Goal: Find specific page/section: Find specific page/section

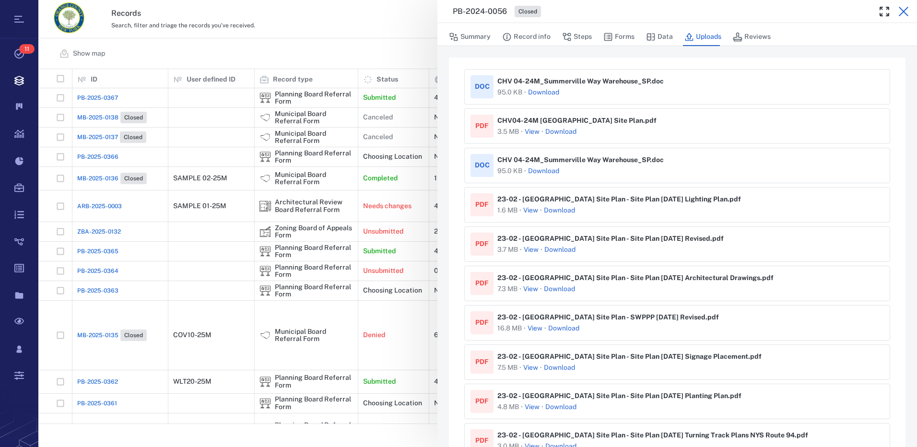
click at [903, 13] on icon "button" at bounding box center [904, 12] width 12 height 12
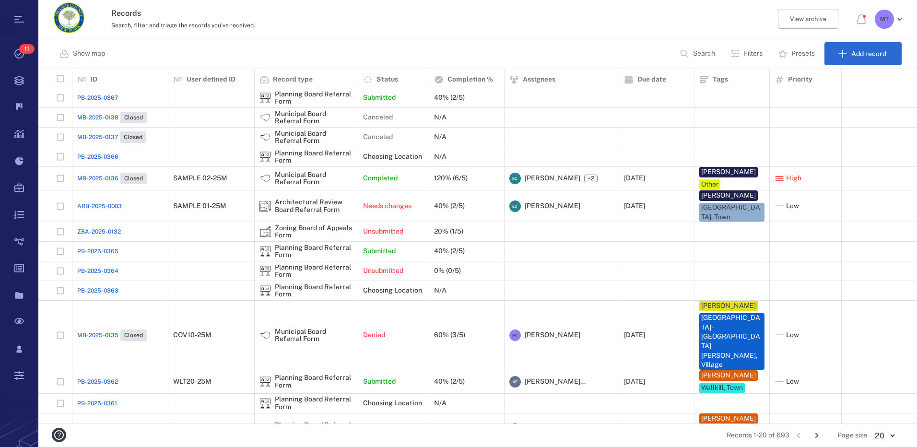
click at [750, 52] on p "Filters" at bounding box center [753, 54] width 19 height 10
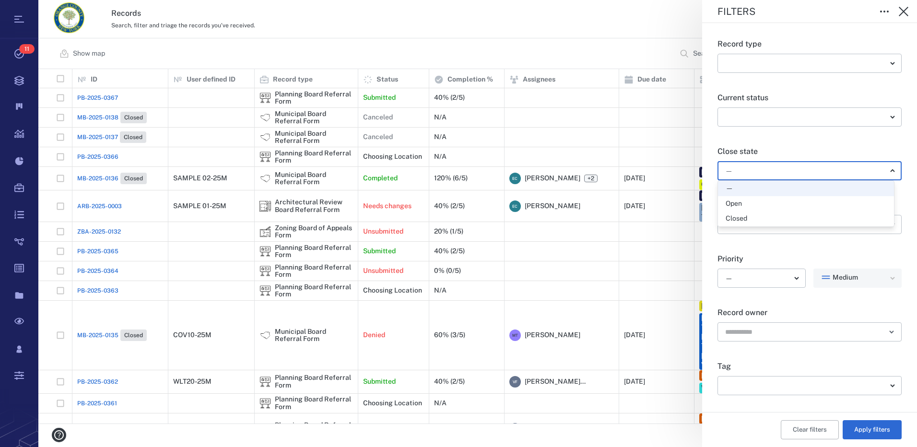
click at [884, 173] on body "Tasks 11 Records Boards Dashboard Reports Record types Guide steps Rules Form b…" at bounding box center [458, 223] width 917 height 447
click at [809, 201] on div "Open" at bounding box center [806, 204] width 161 height 10
type input "*****"
click at [884, 387] on body "Tasks 11 Records Boards Dashboard Reports Record types Guide steps Rules Form b…" at bounding box center [458, 223] width 917 height 447
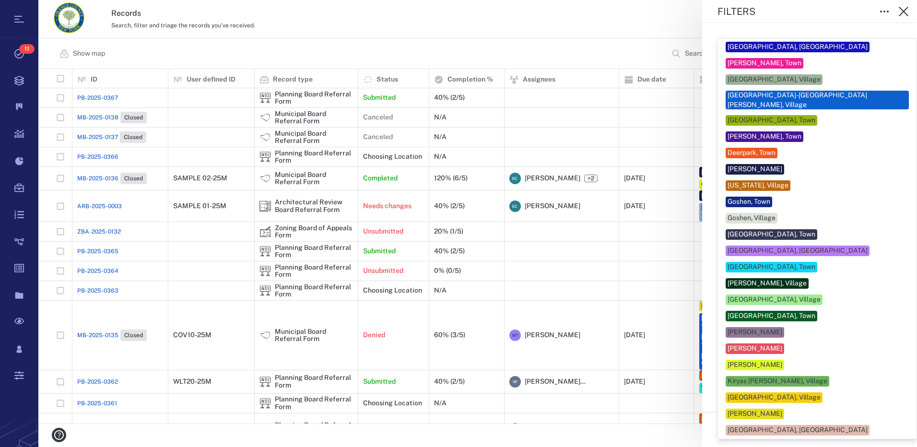
click at [794, 410] on div "[PERSON_NAME]" at bounding box center [817, 414] width 183 height 11
type input "***"
click at [904, 389] on div at bounding box center [458, 223] width 917 height 447
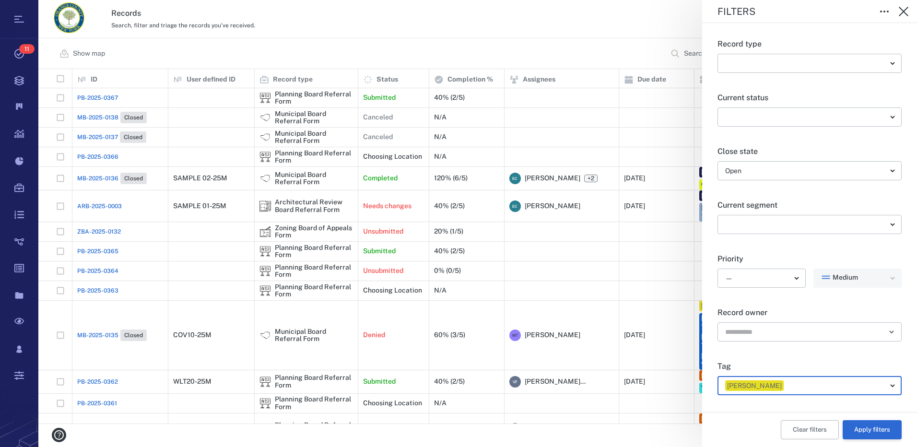
click at [867, 430] on button "Apply filters" at bounding box center [872, 429] width 59 height 19
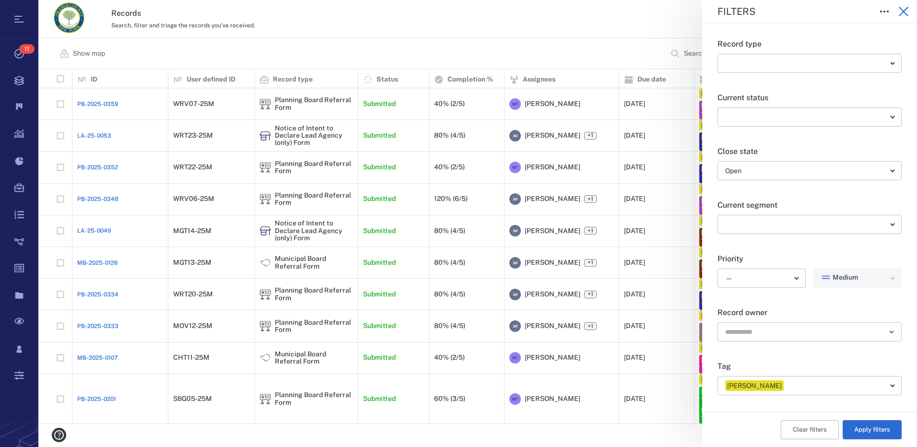
click at [903, 12] on icon "button" at bounding box center [904, 12] width 10 height 10
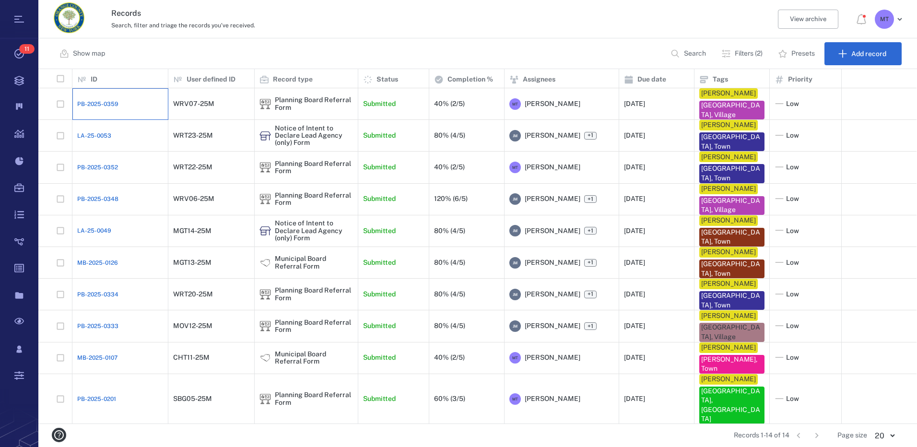
click at [137, 109] on div "PB-2025-0359" at bounding box center [120, 103] width 86 height 19
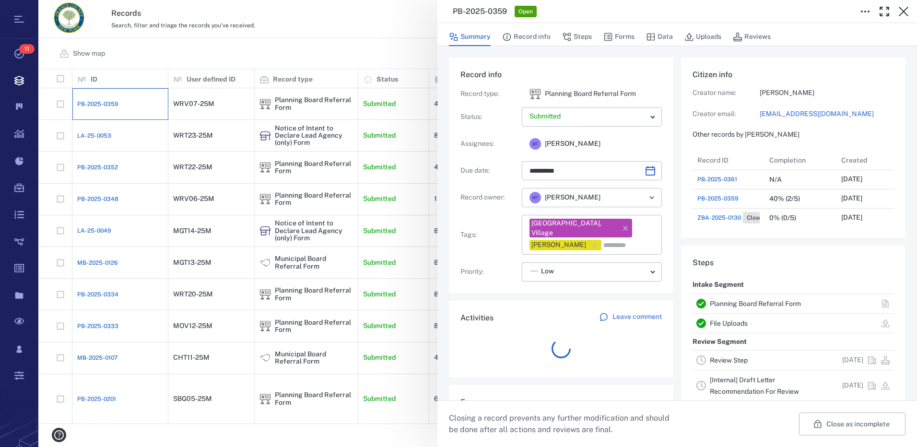
scroll to position [345, 183]
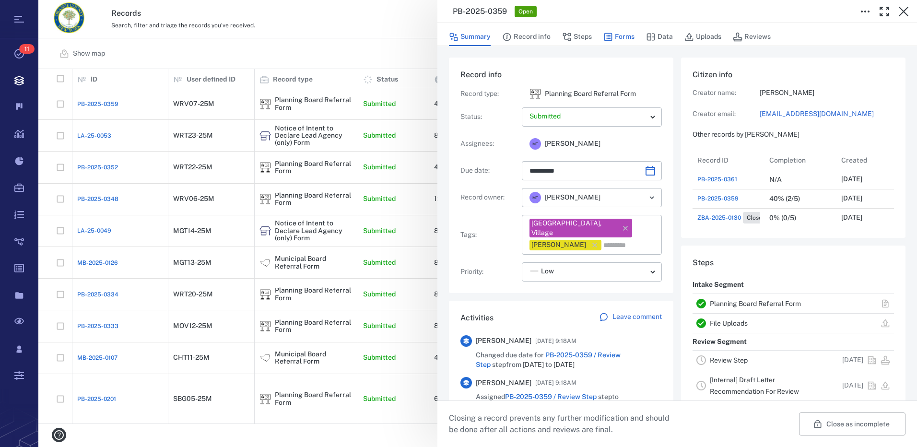
click at [615, 37] on button "Forms" at bounding box center [618, 37] width 31 height 18
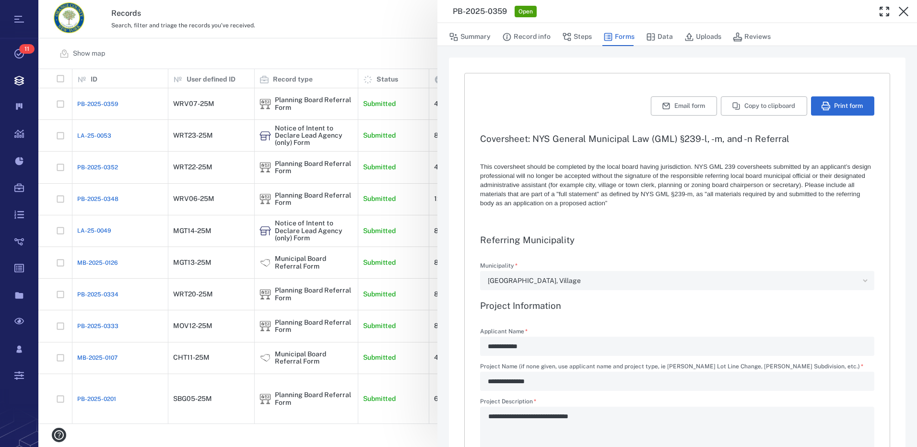
type textarea "*"
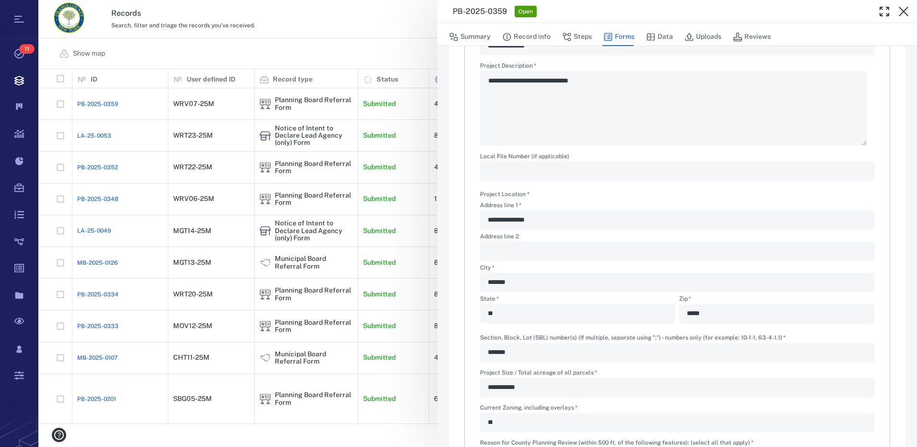
scroll to position [527, 0]
